Goal: Find specific page/section: Find specific page/section

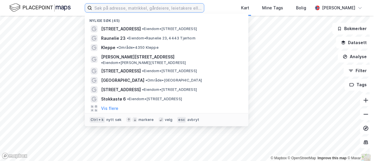
click at [153, 9] on input at bounding box center [148, 8] width 112 height 9
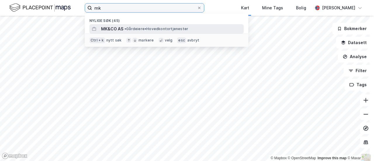
type input "mk"
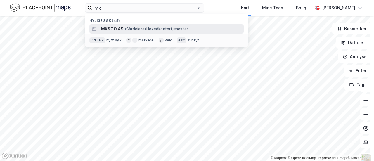
click at [121, 28] on span "MK&CO AS" at bounding box center [112, 28] width 22 height 7
